Goal: Task Accomplishment & Management: Manage account settings

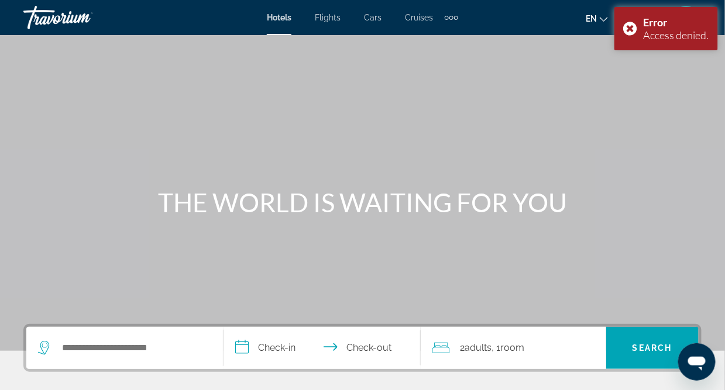
click at [547, 13] on div "en English Español Français Italiano Português русский CAD USD ($) MXN (Mex$) C…" at bounding box center [586, 17] width 232 height 25
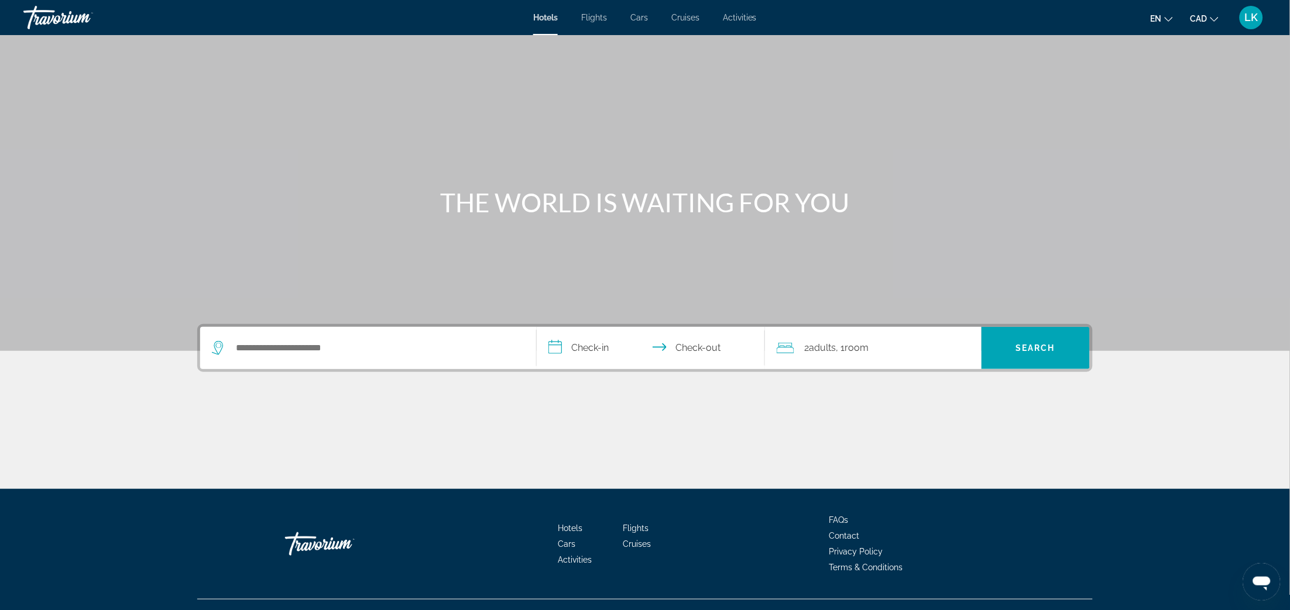
click at [736, 17] on span "LK" at bounding box center [1251, 18] width 13 height 12
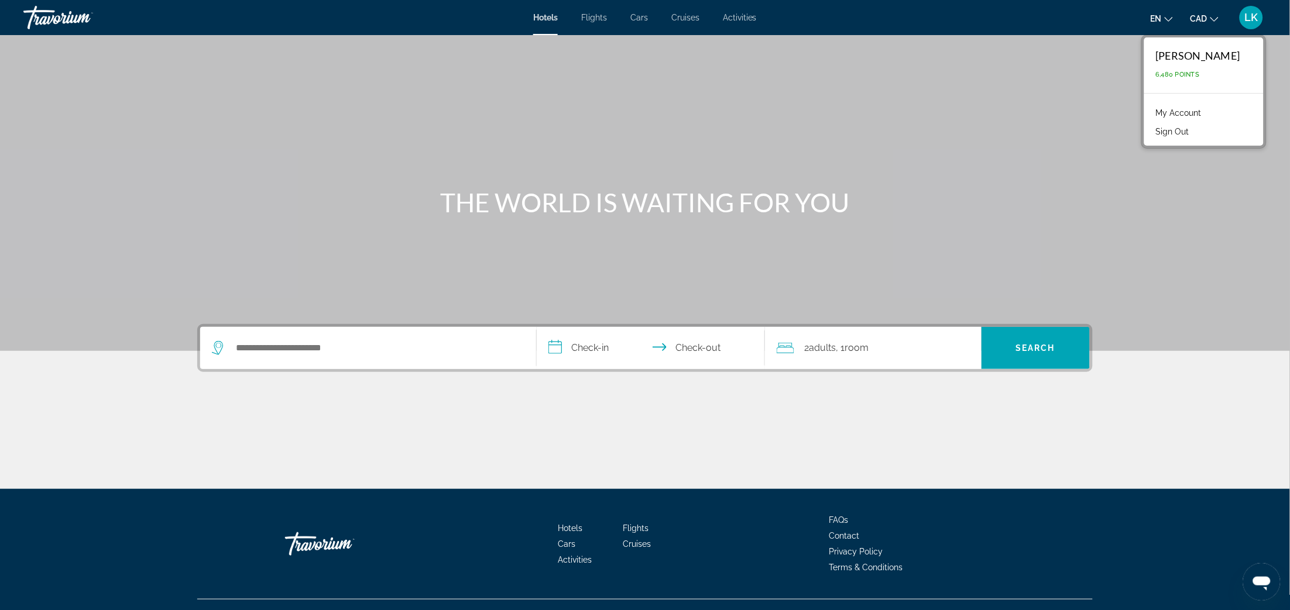
click at [736, 112] on link "My Account" at bounding box center [1178, 112] width 57 height 15
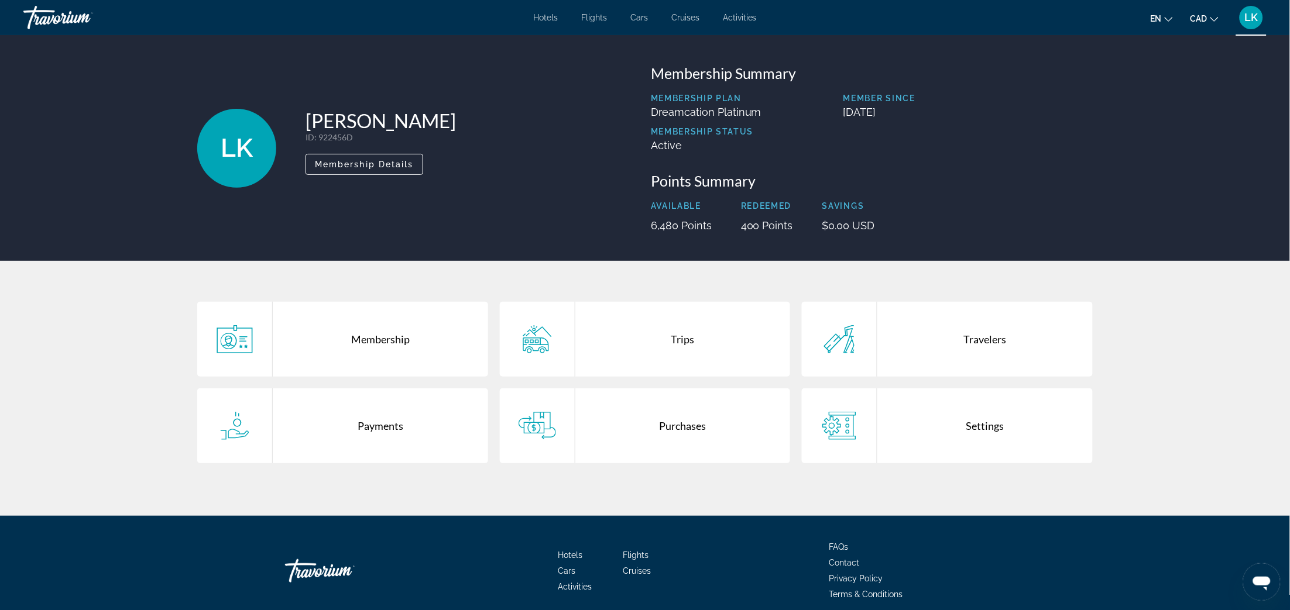
click at [687, 390] on div "Purchases" at bounding box center [682, 426] width 215 height 75
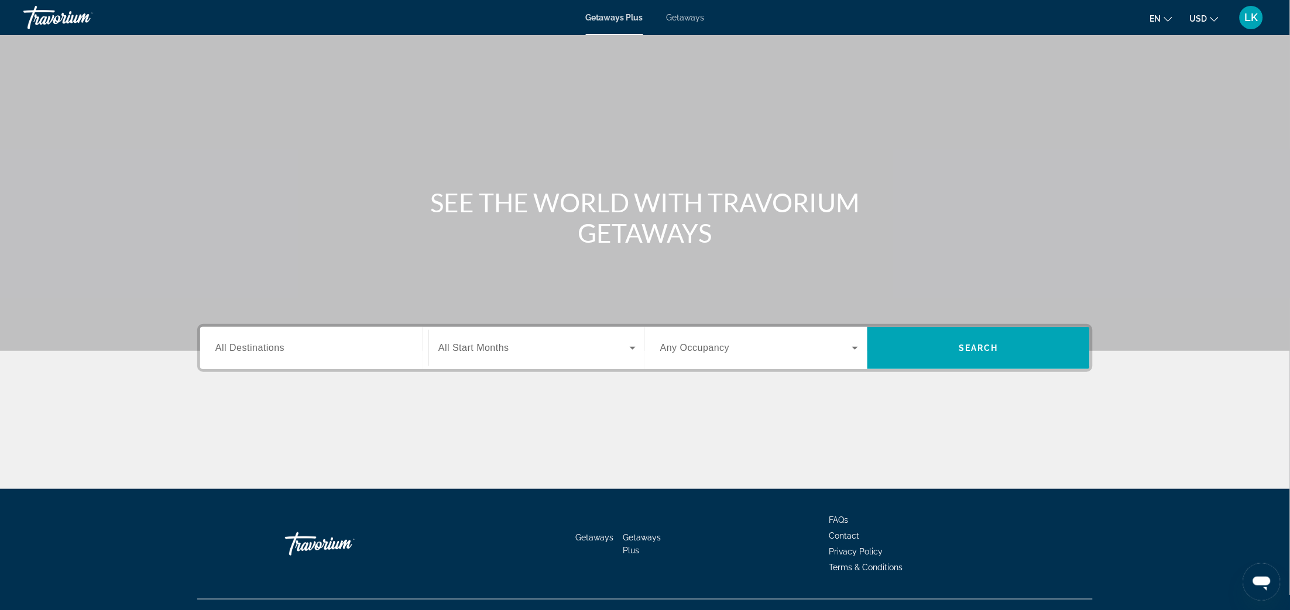
click at [736, 12] on span "LK" at bounding box center [1251, 18] width 13 height 12
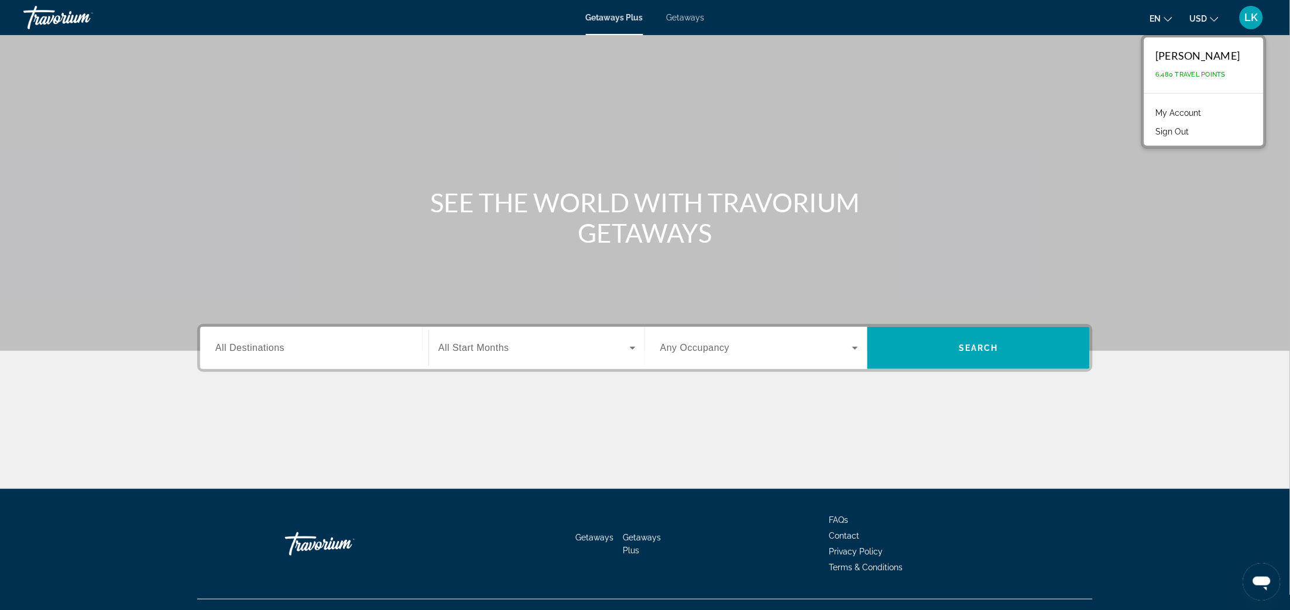
click at [736, 105] on link "My Account" at bounding box center [1178, 112] width 57 height 15
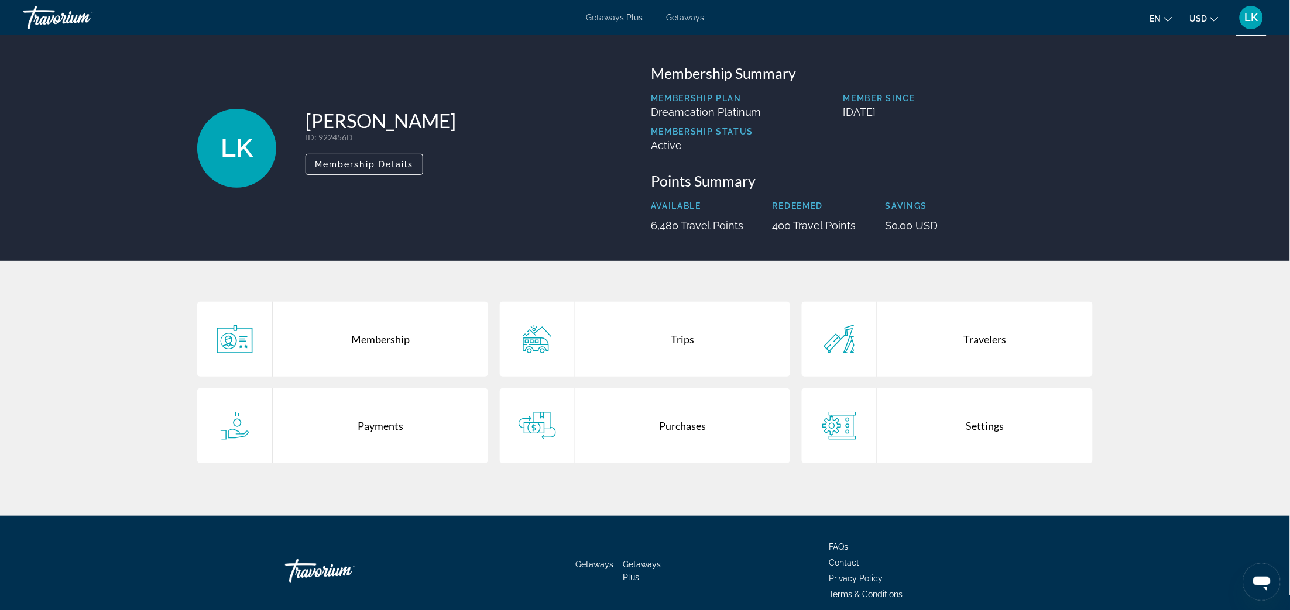
click at [661, 390] on div "Purchases" at bounding box center [682, 426] width 215 height 75
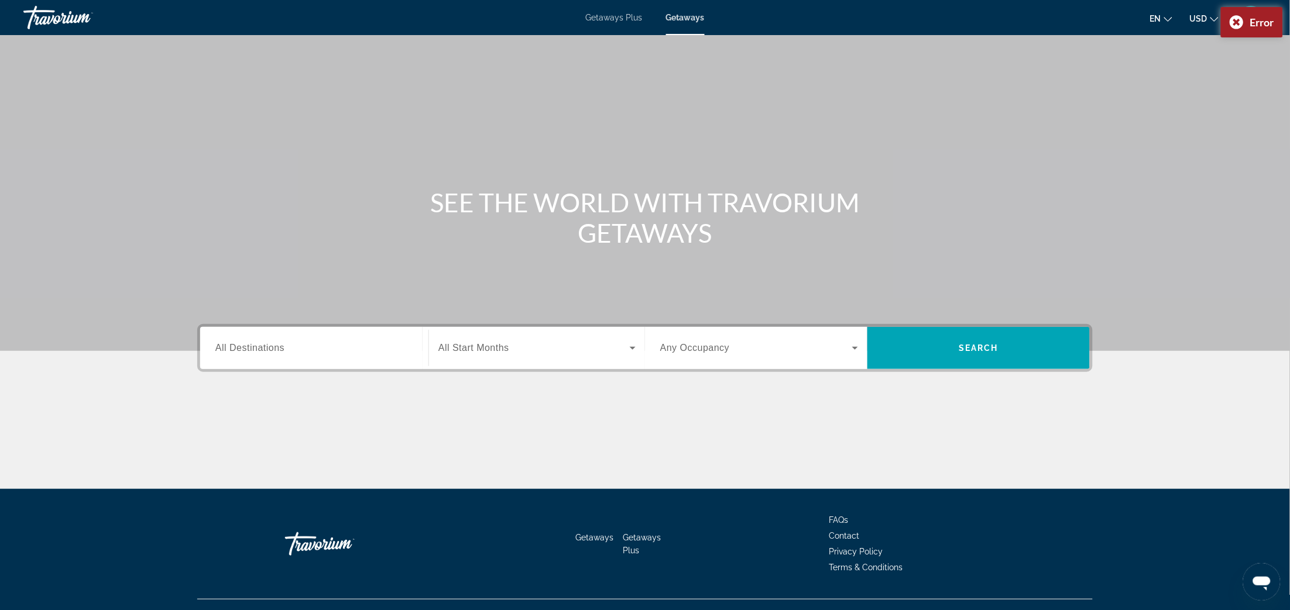
click at [1016, 21] on div "en English Español Français Italiano Português русский USD USD ($) MXN (Mex$) C…" at bounding box center [991, 17] width 551 height 25
click at [1262, 5] on button "LK" at bounding box center [1251, 17] width 30 height 25
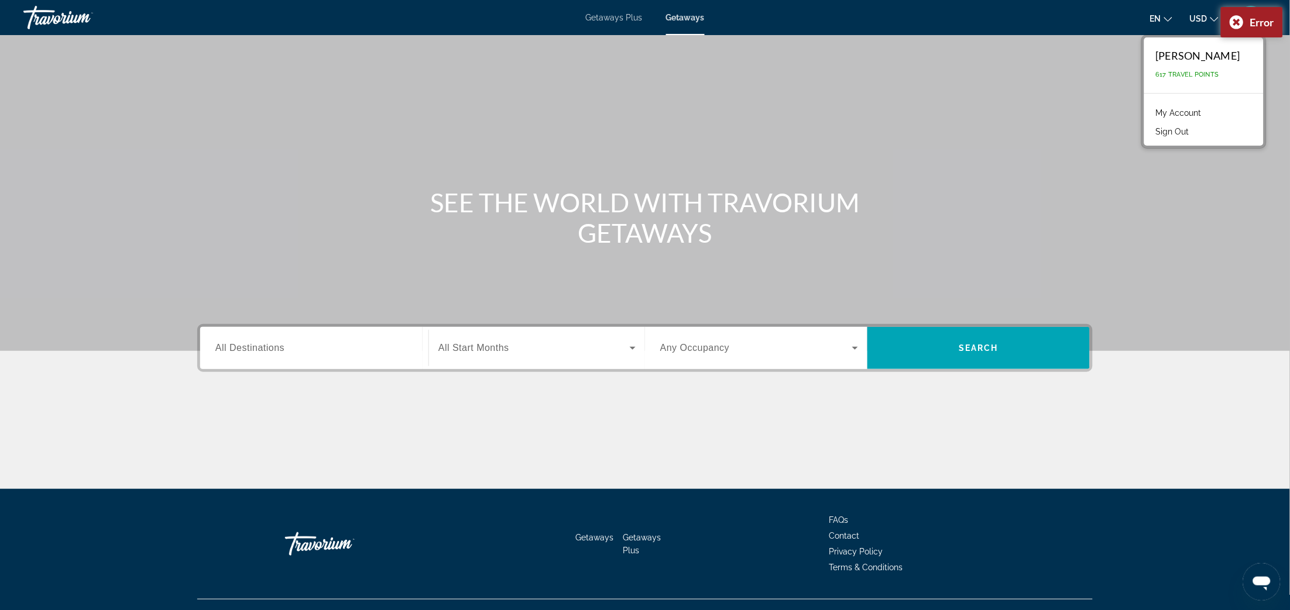
click at [1193, 118] on link "My Account" at bounding box center [1178, 112] width 57 height 15
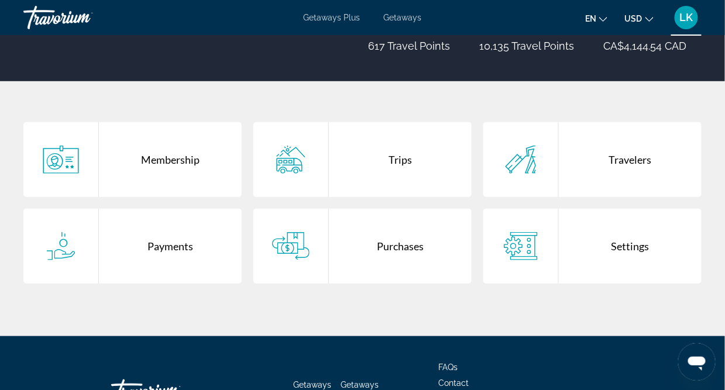
scroll to position [269, 0]
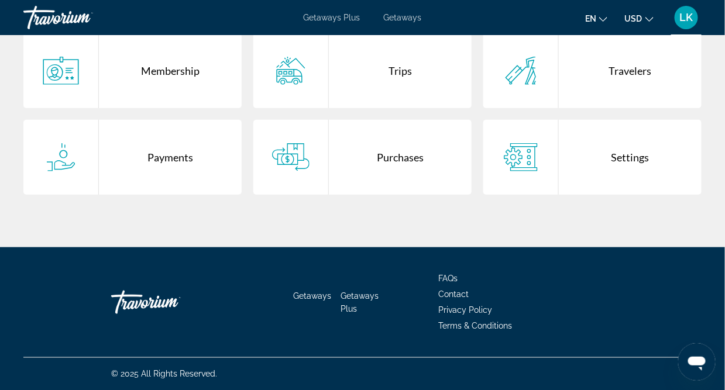
click at [396, 150] on div "Purchases" at bounding box center [400, 157] width 143 height 75
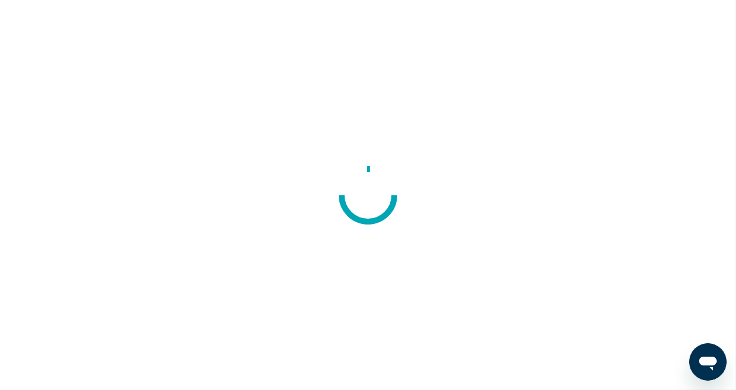
click at [308, 262] on div at bounding box center [368, 195] width 736 height 390
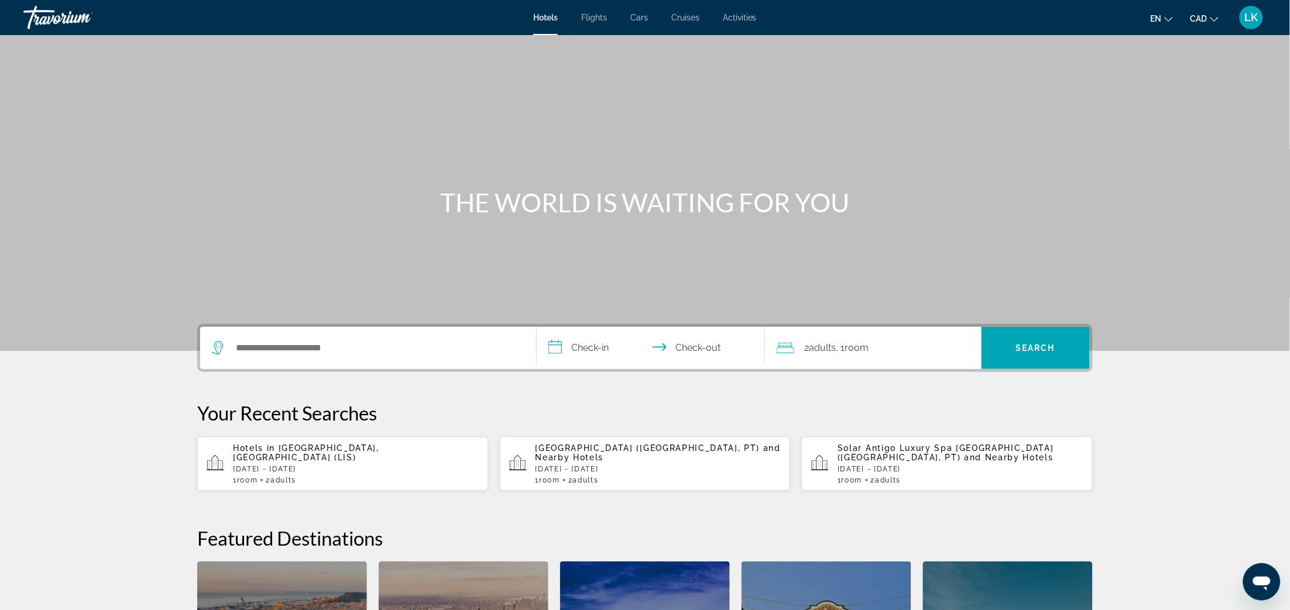
click at [736, 18] on div "LK" at bounding box center [1251, 17] width 23 height 23
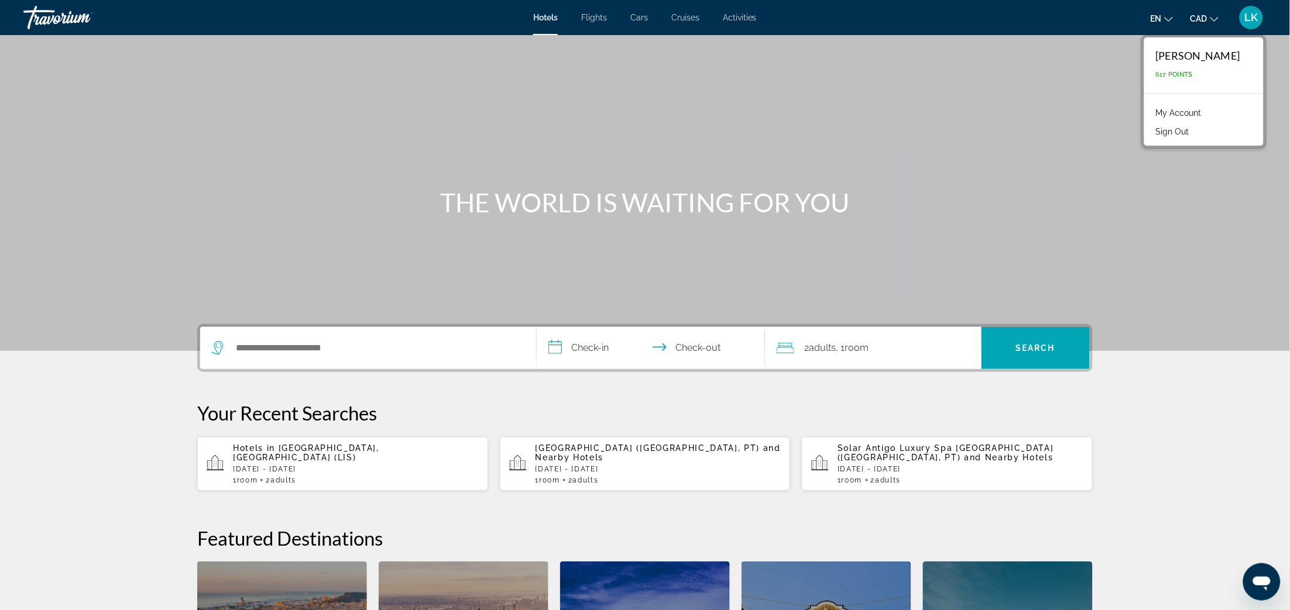
click at [736, 115] on link "My Account" at bounding box center [1178, 112] width 57 height 15
